Goal: Task Accomplishment & Management: Complete application form

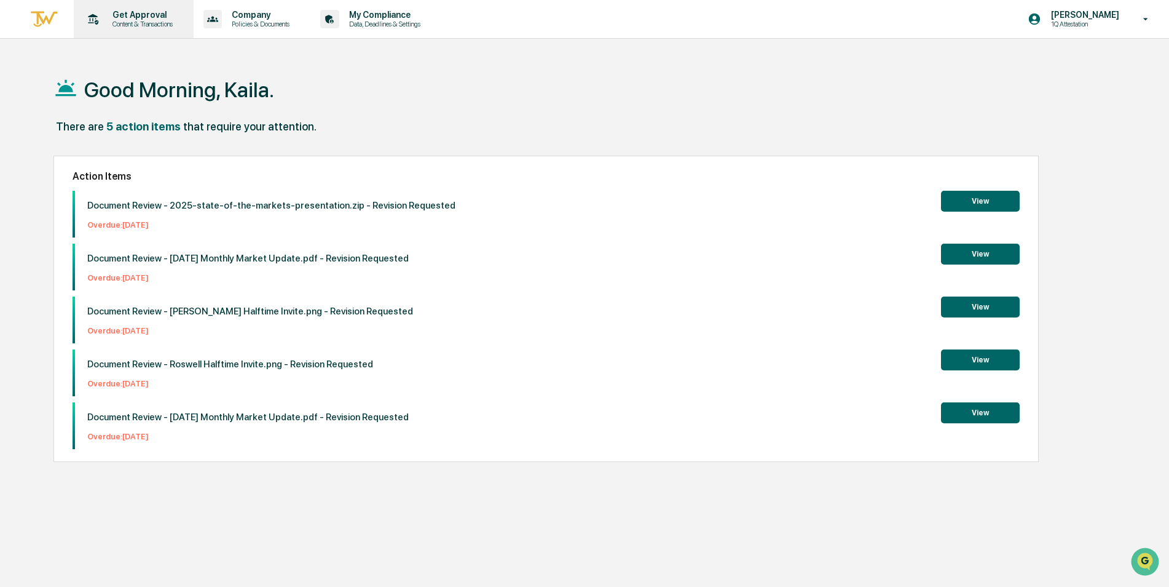
click at [153, 30] on div "Get Approval Content & Transactions" at bounding box center [133, 19] width 108 height 38
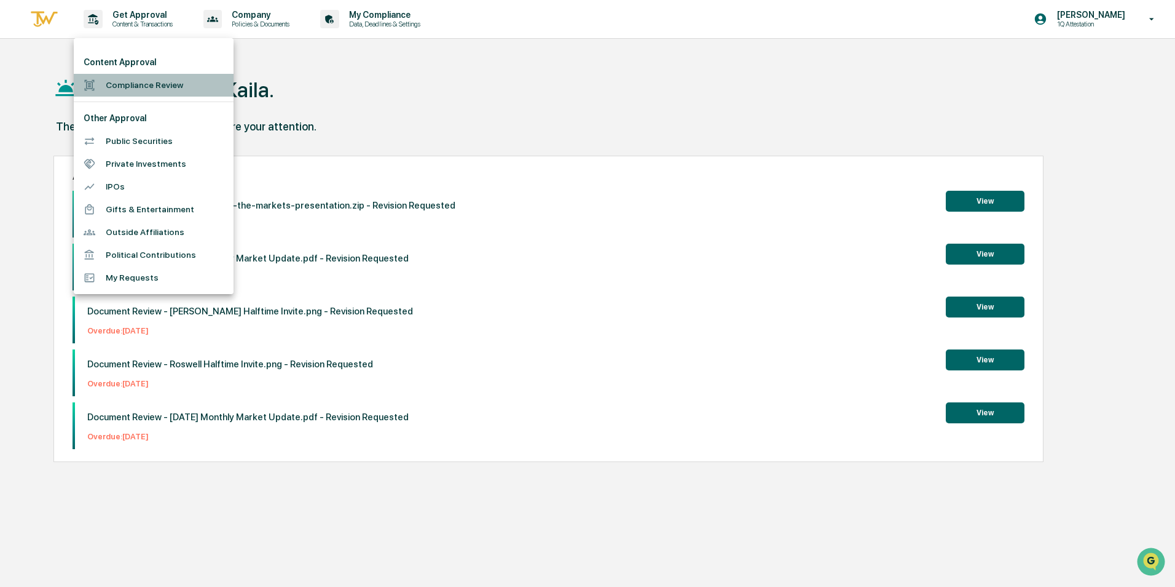
click at [121, 94] on li "Compliance Review" at bounding box center [154, 85] width 160 height 23
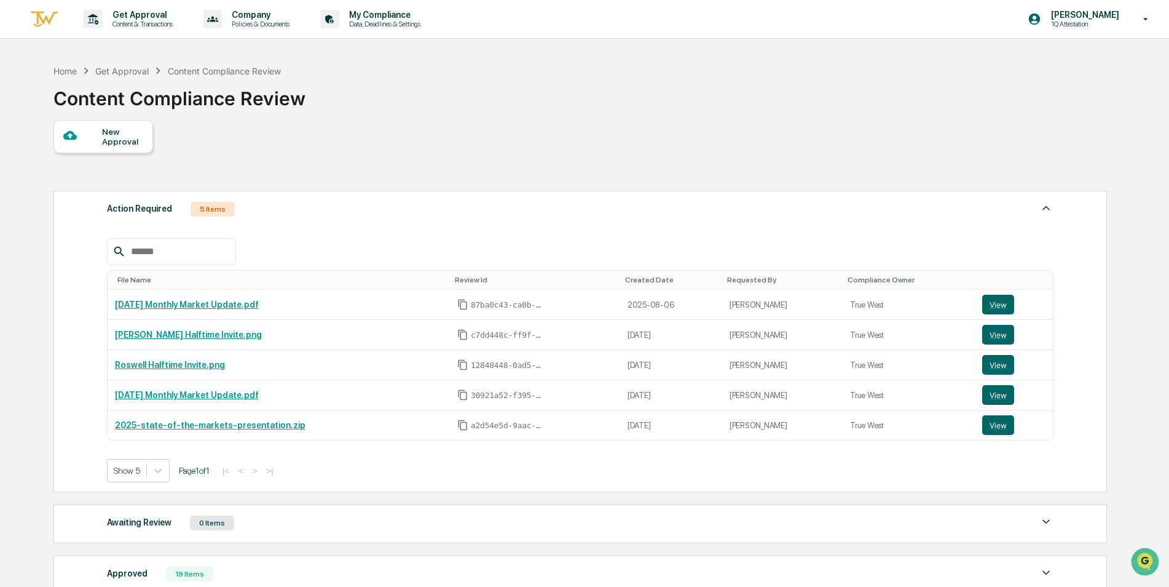
click at [107, 134] on div "New Approval" at bounding box center [122, 137] width 41 height 20
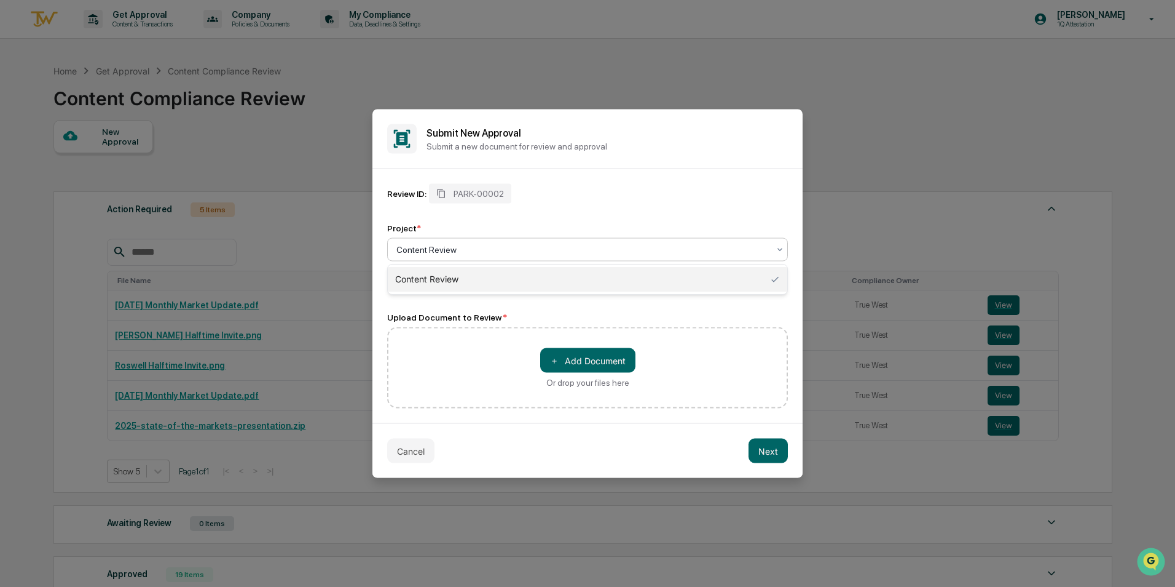
click at [492, 244] on div at bounding box center [583, 249] width 373 height 12
click at [438, 294] on div "Content Review" at bounding box center [587, 279] width 401 height 31
click at [443, 283] on div "Content Review" at bounding box center [588, 279] width 400 height 25
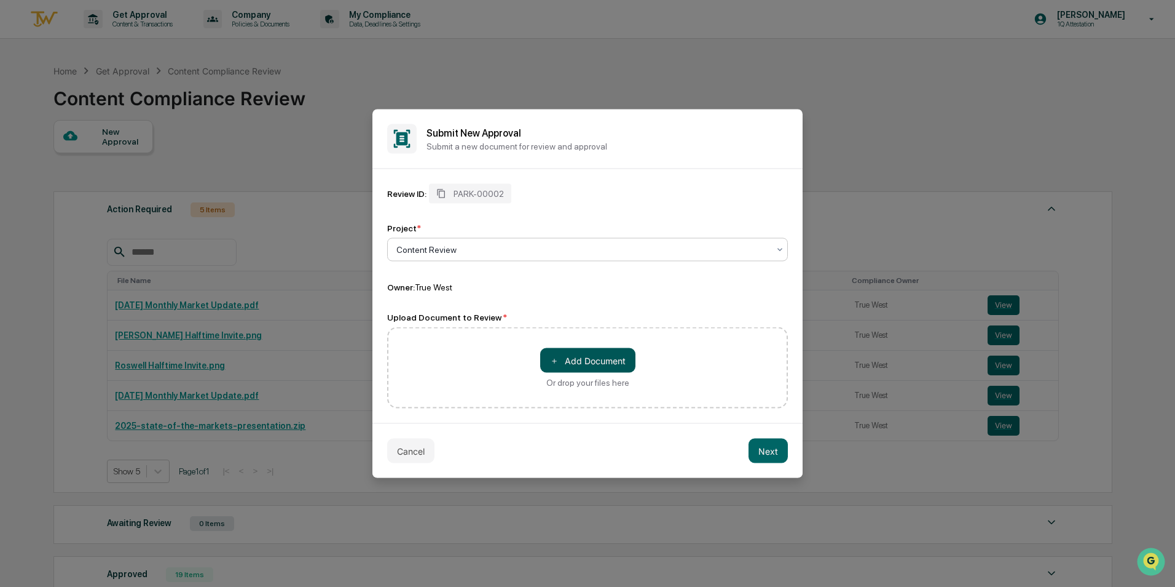
click at [566, 356] on button "＋ Add Document" at bounding box center [587, 360] width 95 height 25
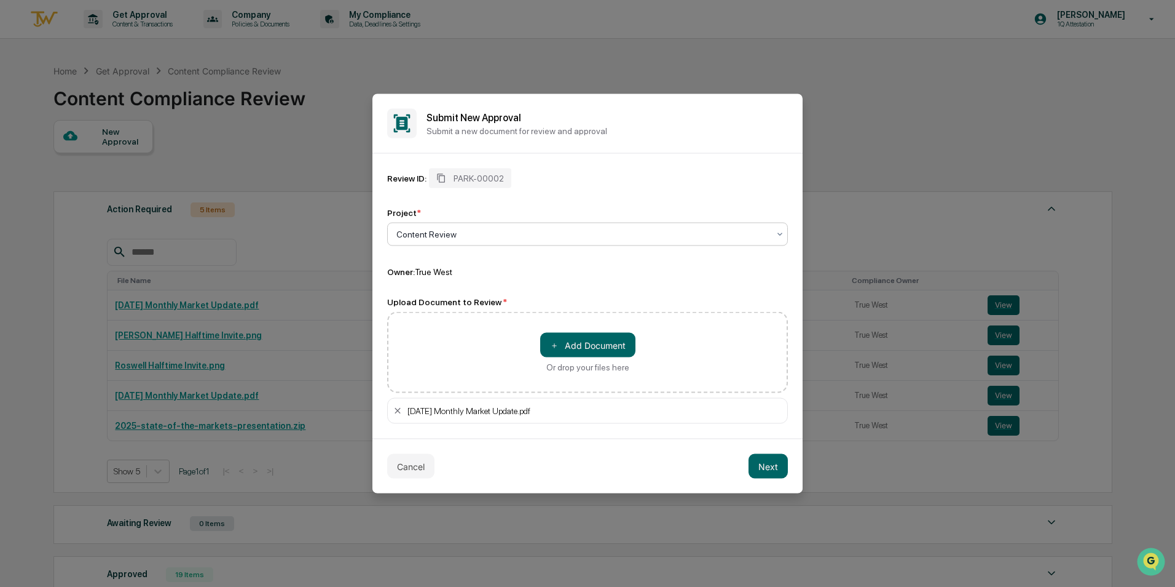
click at [498, 234] on div at bounding box center [583, 234] width 373 height 12
click at [760, 455] on button "Next" at bounding box center [768, 466] width 39 height 25
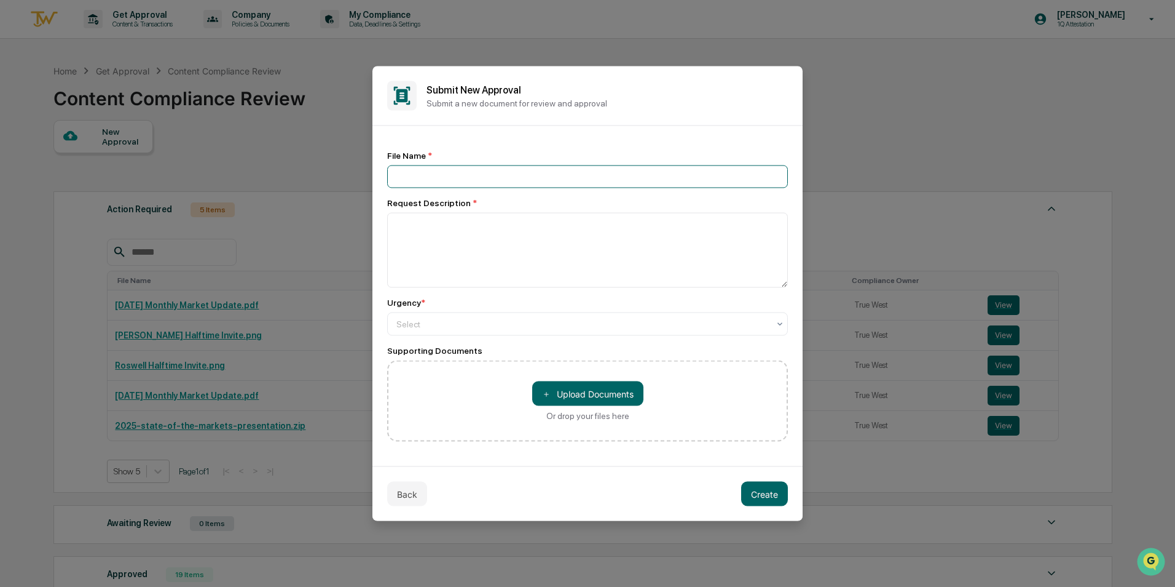
click at [481, 176] on input at bounding box center [587, 176] width 401 height 23
type input "**********"
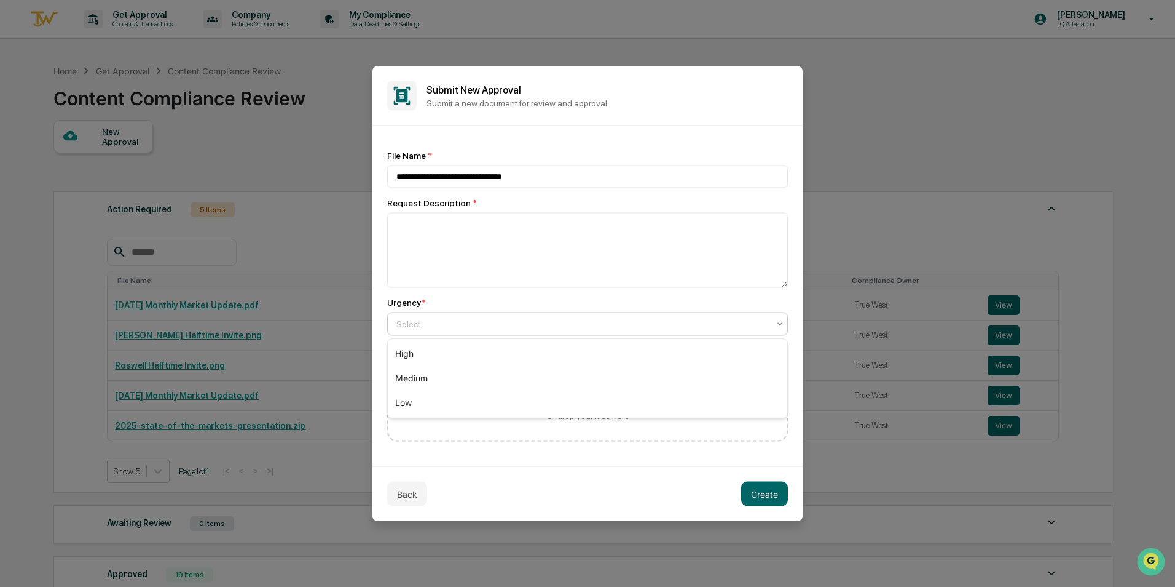
click at [551, 332] on div "Select" at bounding box center [582, 323] width 385 height 17
click at [457, 370] on div "Medium" at bounding box center [588, 378] width 400 height 25
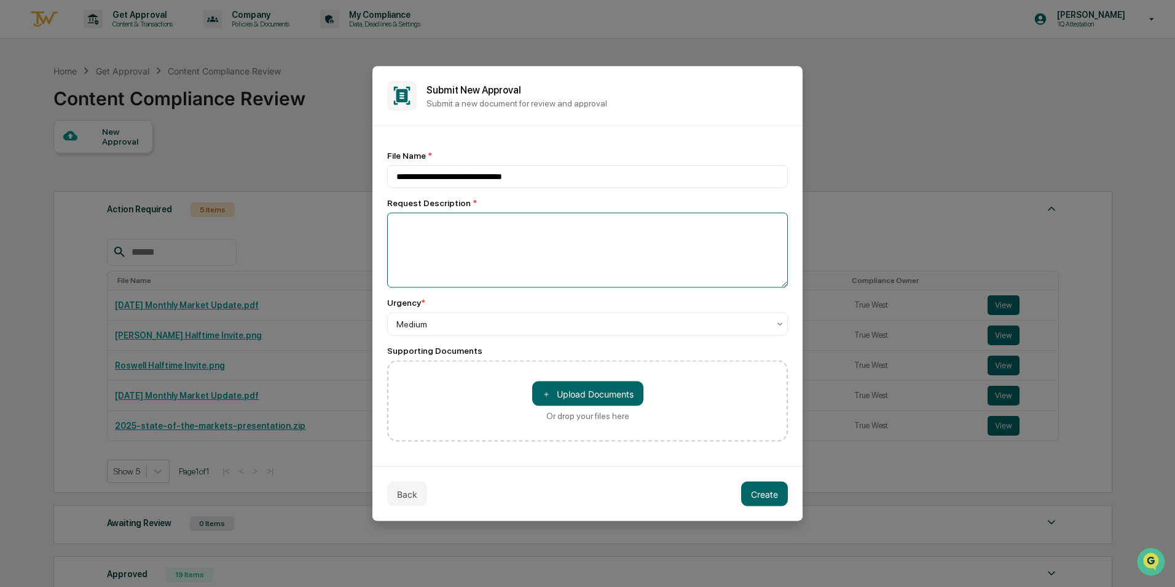
click at [465, 262] on textarea at bounding box center [587, 250] width 401 height 75
click at [475, 246] on textarea at bounding box center [587, 250] width 401 height 75
type textarea "**********"
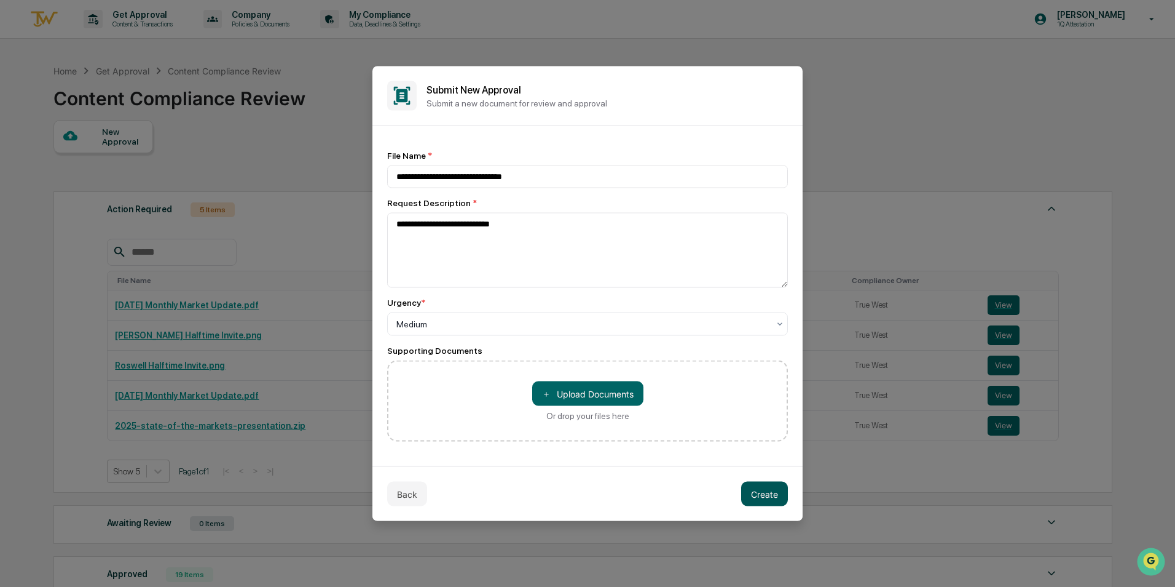
click at [753, 504] on button "Create" at bounding box center [764, 493] width 47 height 25
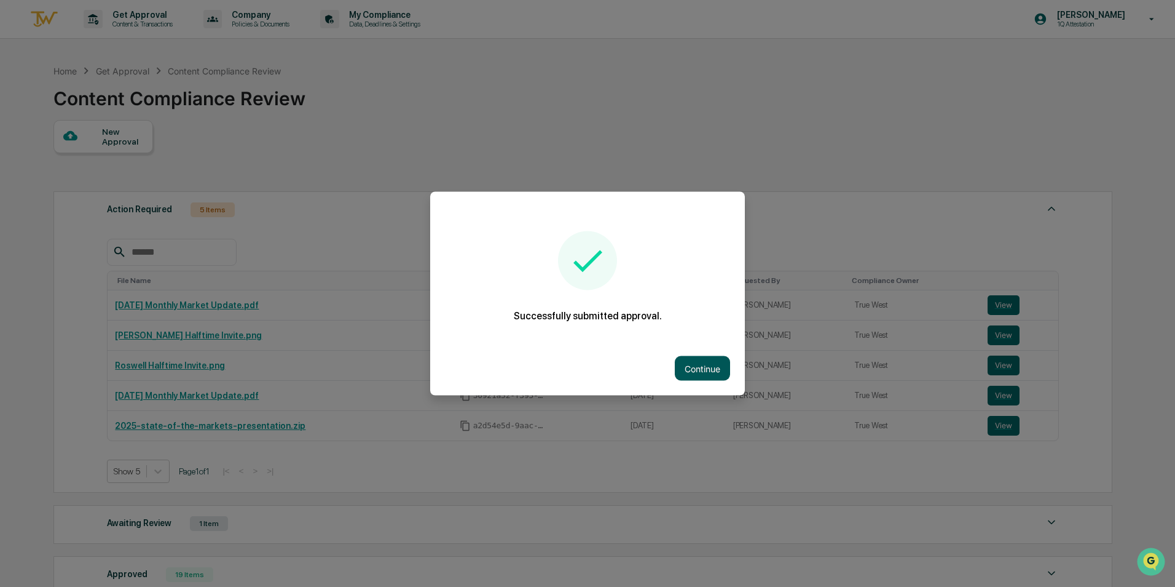
click at [710, 365] on button "Continue" at bounding box center [702, 368] width 55 height 25
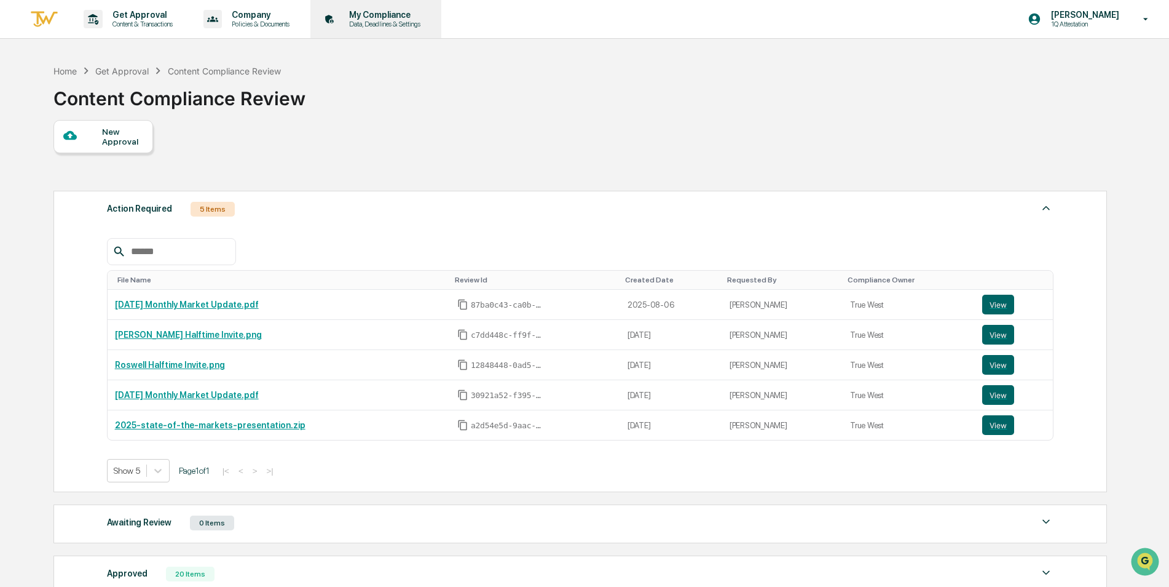
click at [357, 22] on p "Data, Deadlines & Settings" at bounding box center [382, 24] width 87 height 9
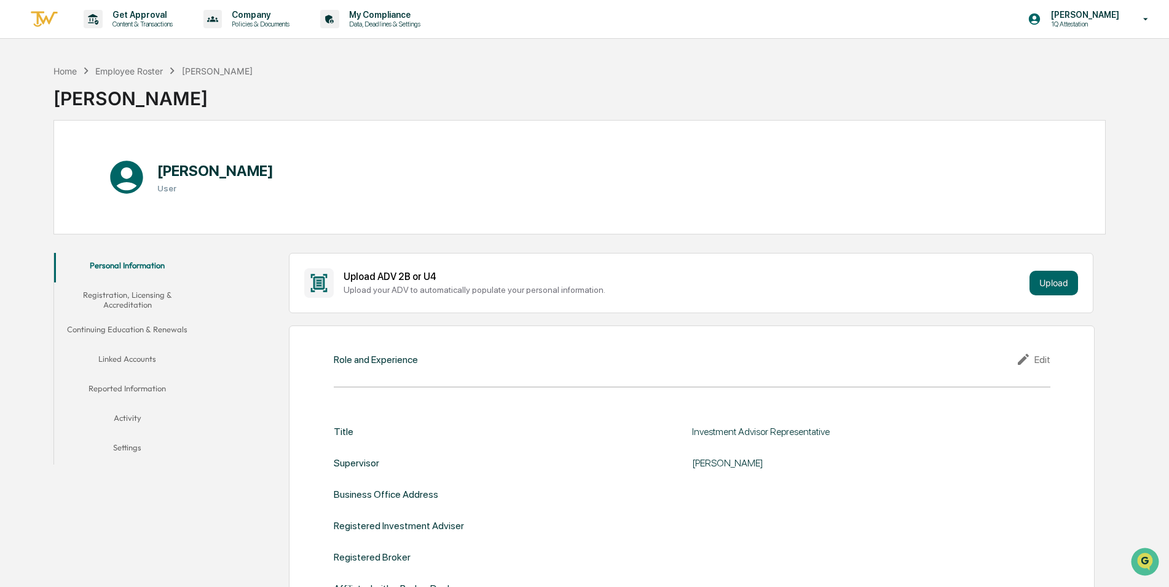
click at [49, 26] on img at bounding box center [45, 19] width 30 height 20
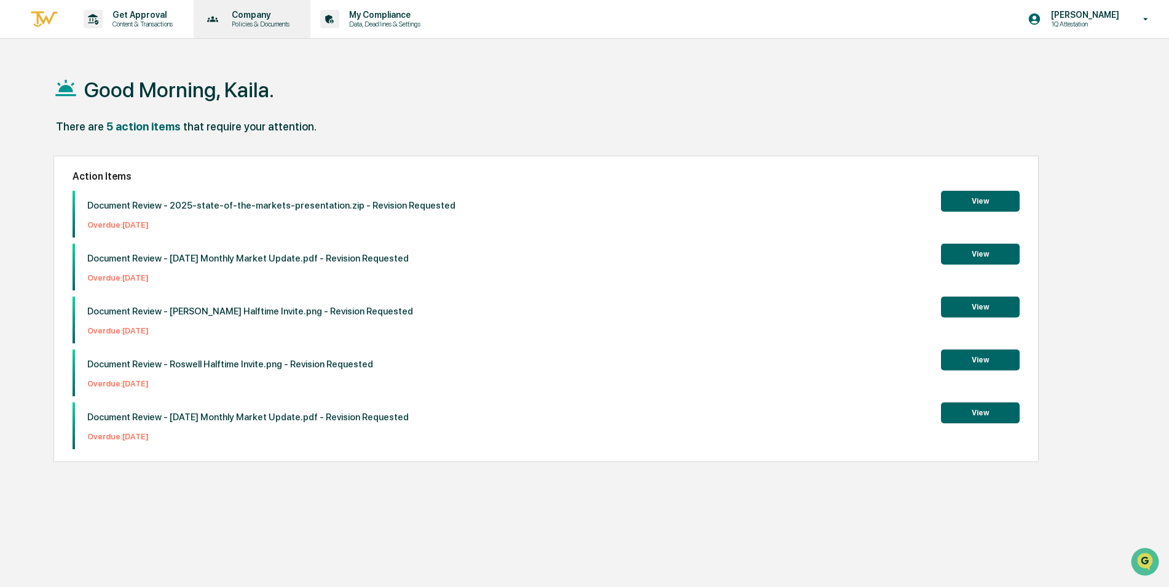
click at [285, 23] on p "Policies & Documents" at bounding box center [259, 24] width 74 height 9
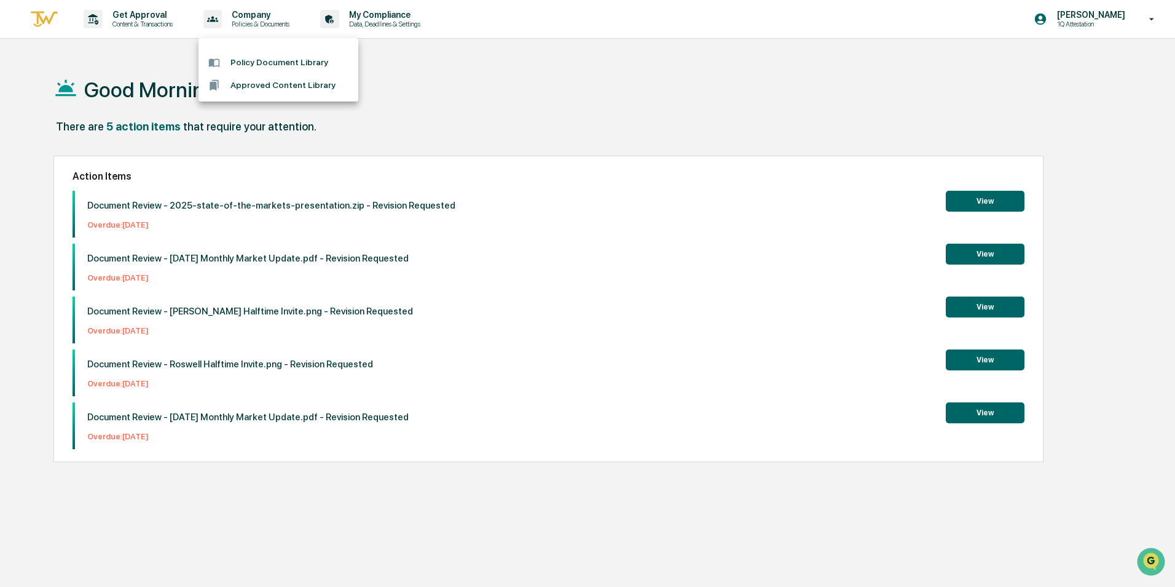
click at [157, 15] on div at bounding box center [587, 293] width 1175 height 587
click at [157, 15] on p "Get Approval" at bounding box center [141, 15] width 76 height 10
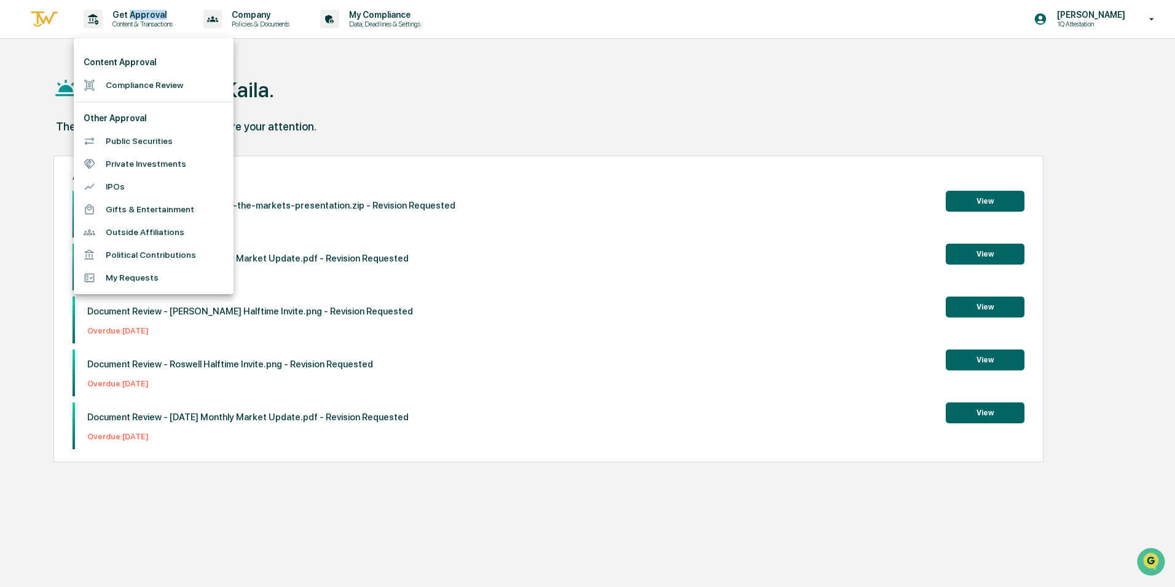
click at [155, 262] on li "Political Contributions" at bounding box center [154, 254] width 160 height 23
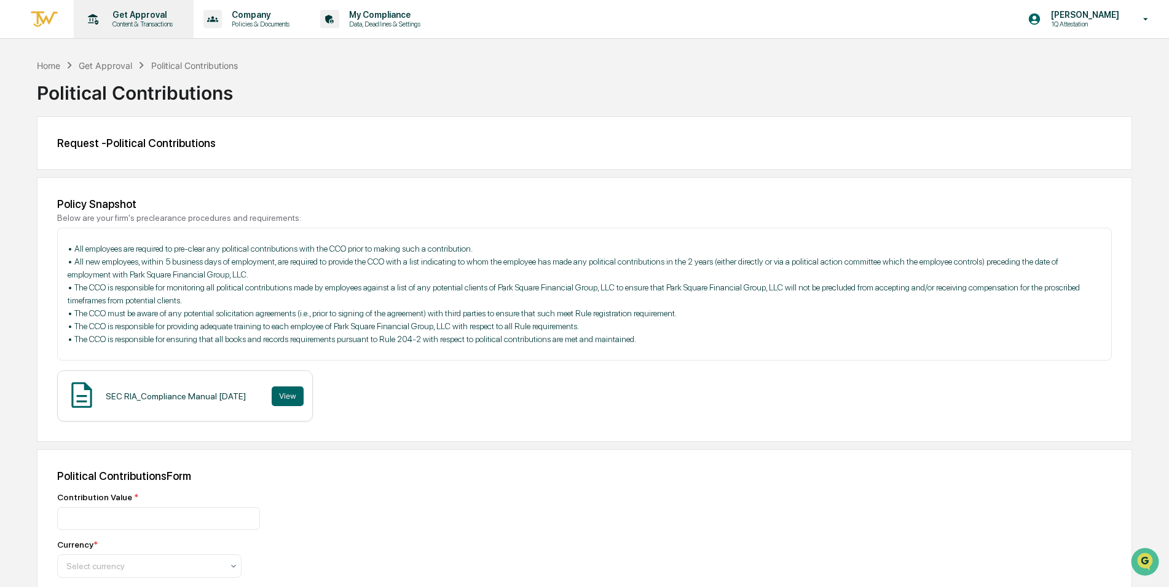
click at [135, 23] on p "Content & Transactions" at bounding box center [141, 24] width 76 height 9
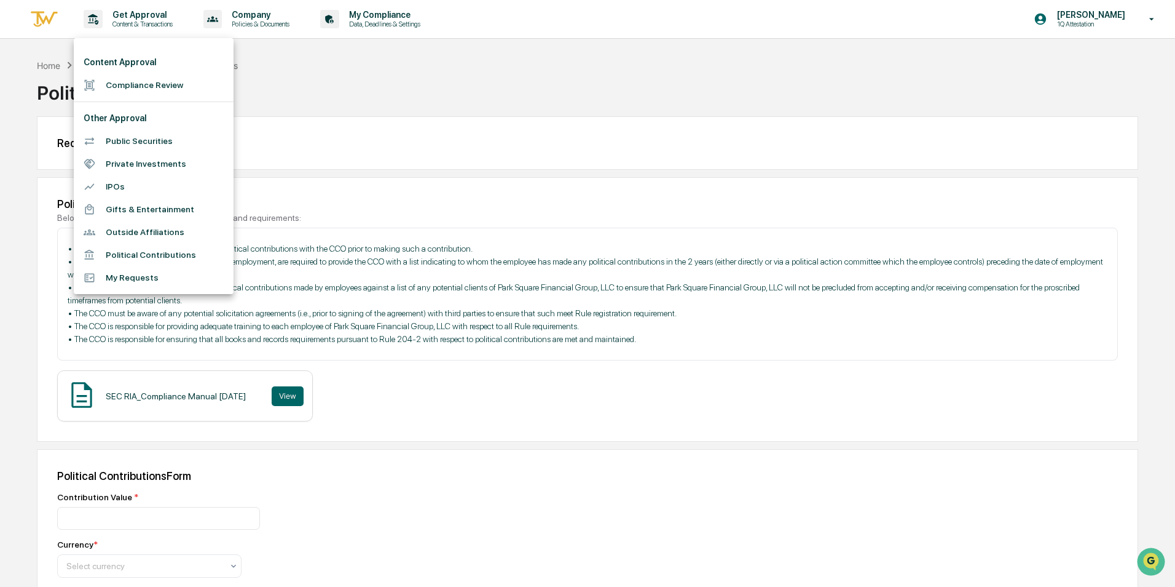
click at [144, 280] on li "My Requests" at bounding box center [154, 277] width 160 height 23
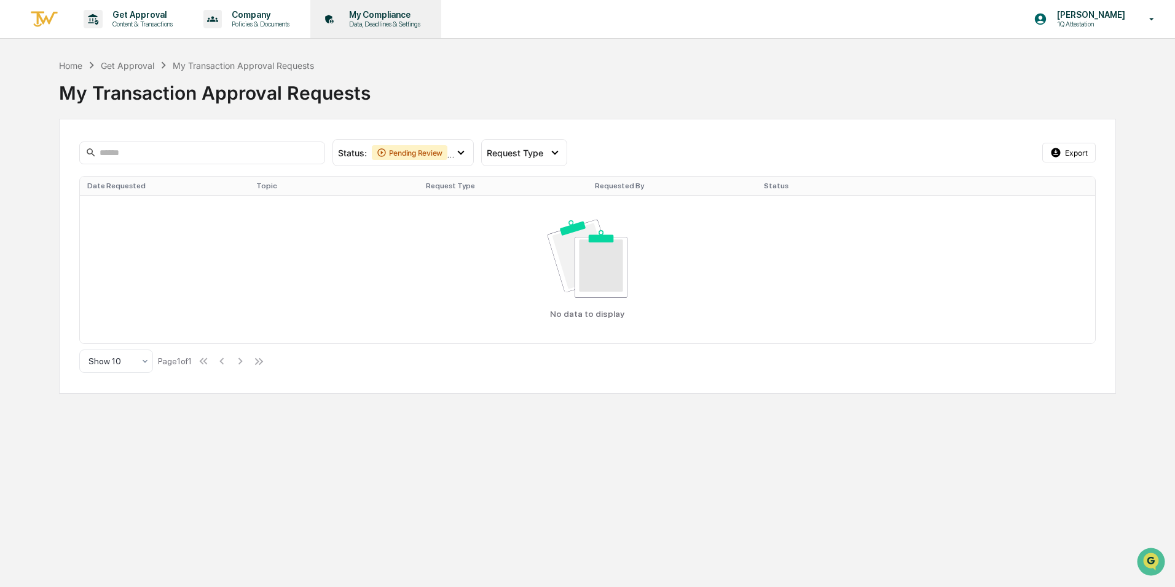
click at [397, 20] on p "Data, Deadlines & Settings" at bounding box center [382, 24] width 87 height 9
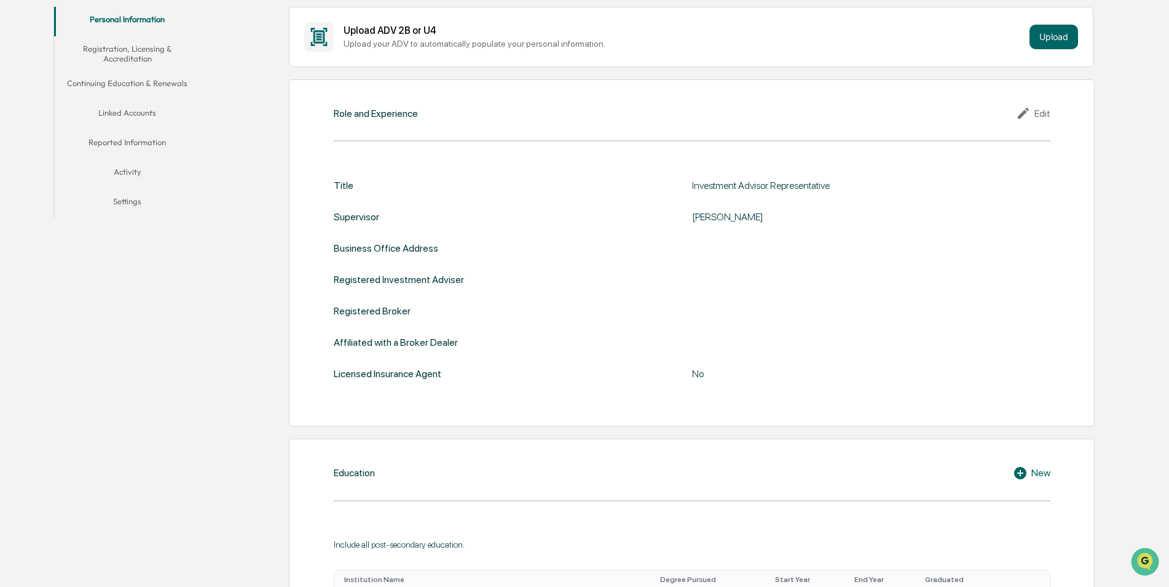
scroll to position [61, 0]
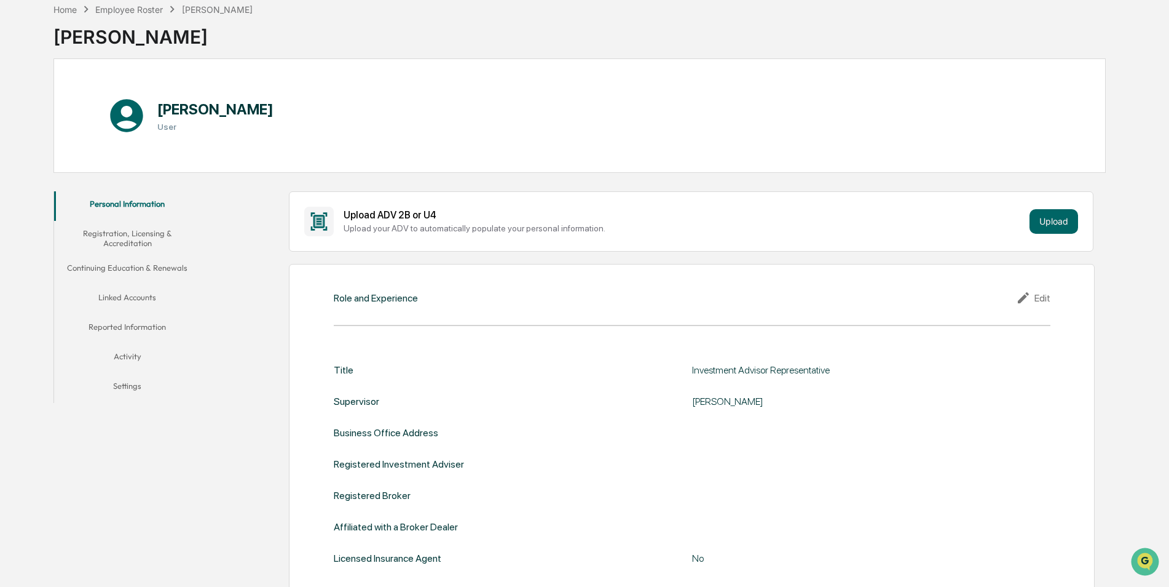
click at [167, 243] on button "Registration, Licensing & Accreditation" at bounding box center [127, 238] width 147 height 35
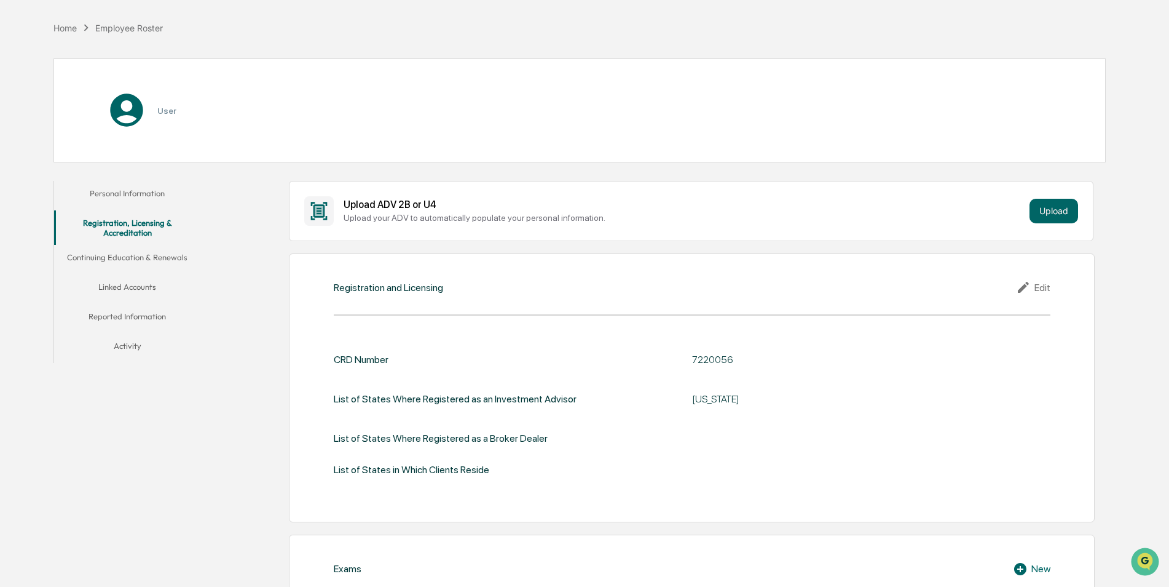
click at [163, 259] on button "Continuing Education & Renewals" at bounding box center [127, 260] width 147 height 30
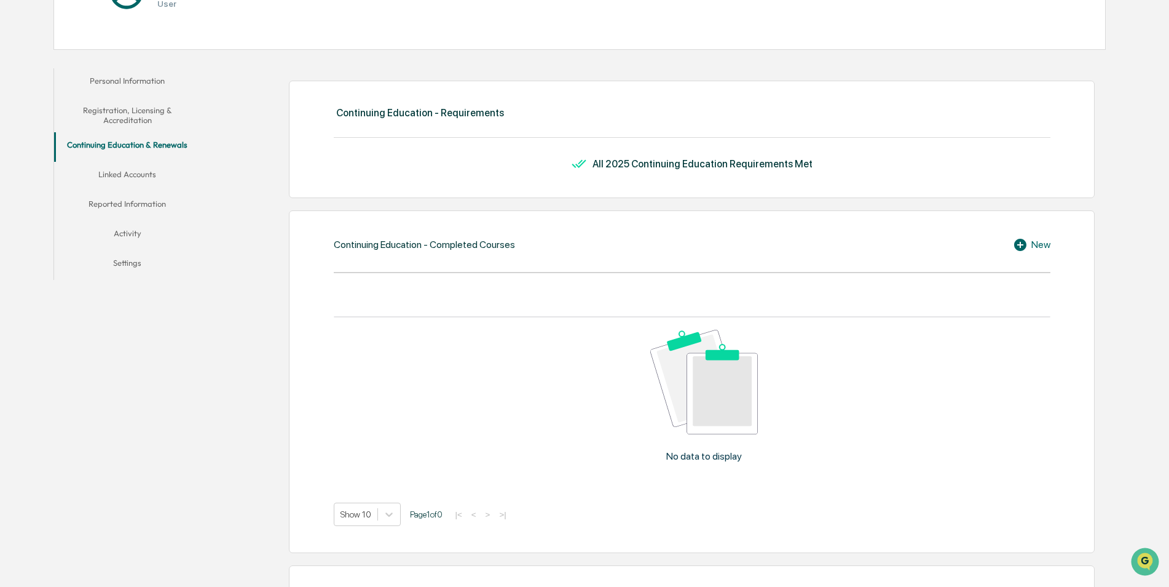
scroll to position [190, 0]
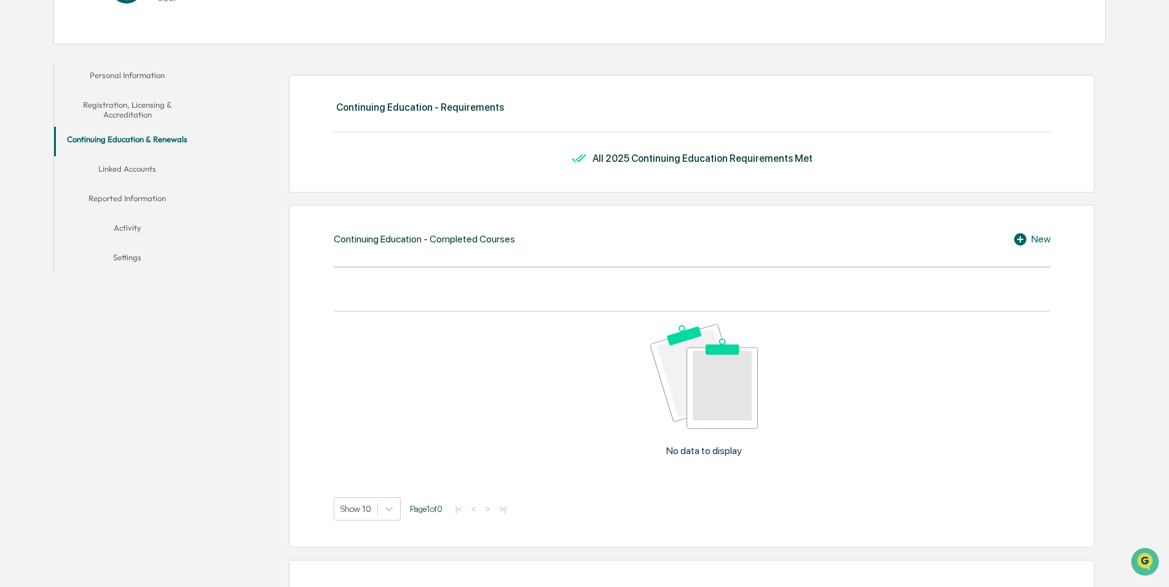
click at [142, 161] on button "Linked Accounts" at bounding box center [127, 171] width 147 height 30
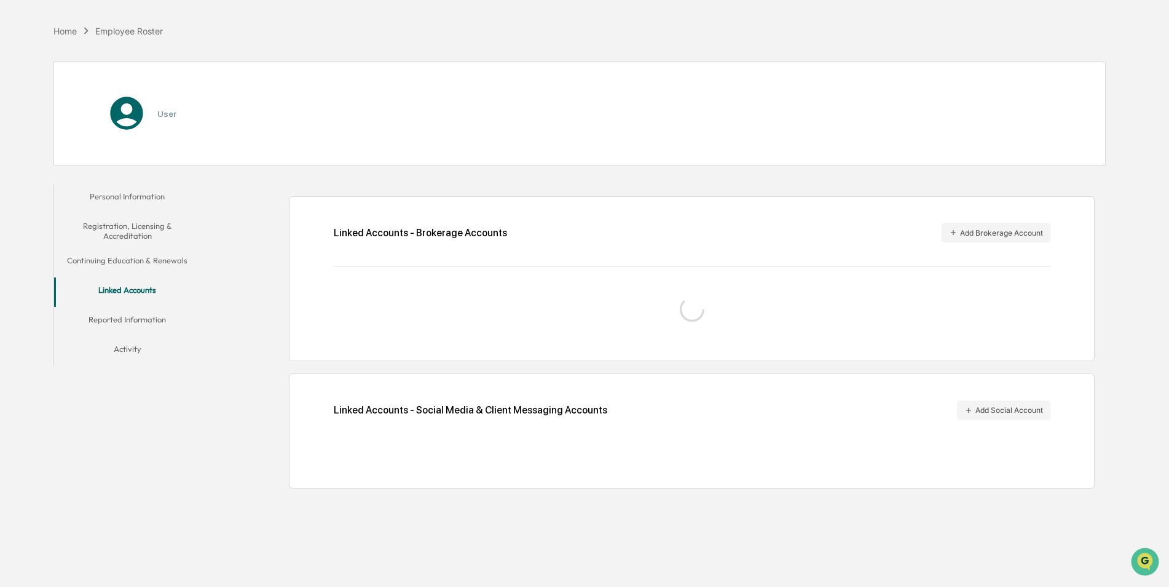
scroll to position [58, 0]
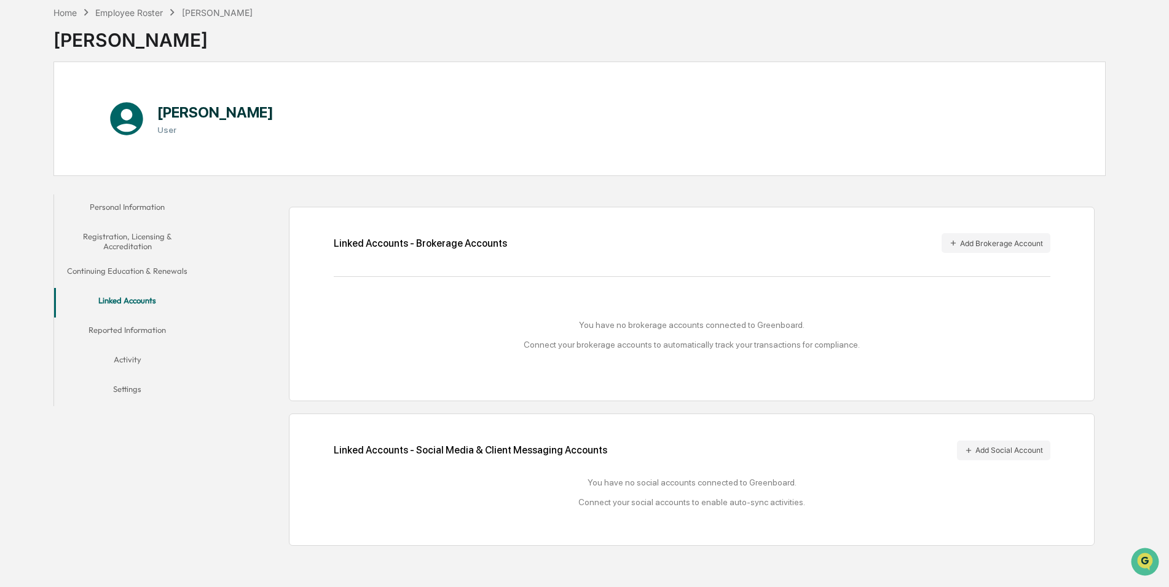
click at [144, 325] on button "Reported Information" at bounding box center [127, 332] width 147 height 30
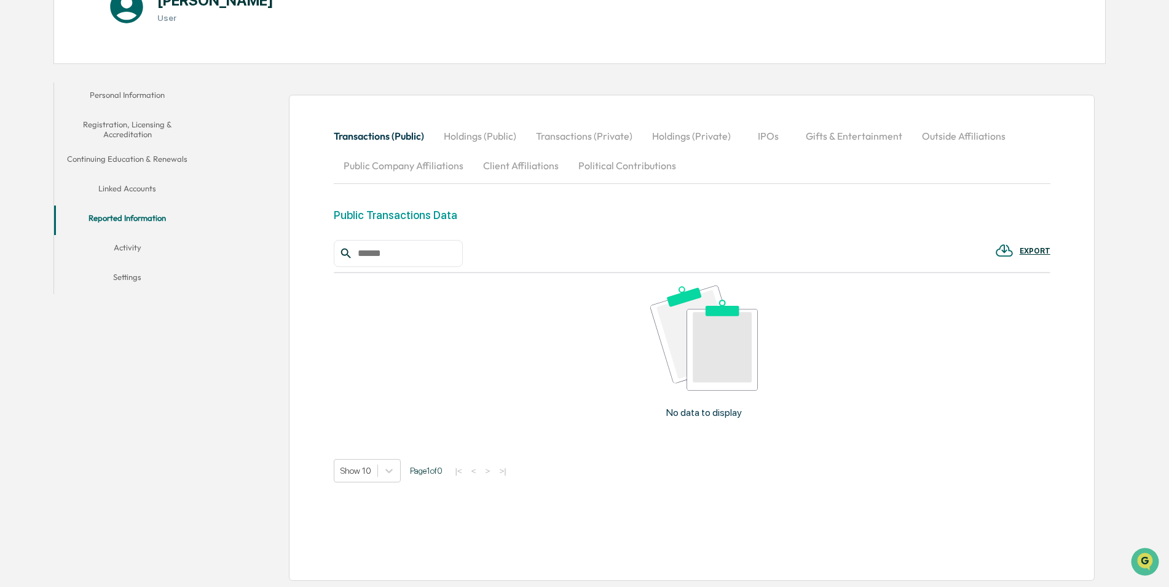
click at [137, 250] on button "Activity" at bounding box center [127, 250] width 147 height 30
